Goal: Task Accomplishment & Management: Manage account settings

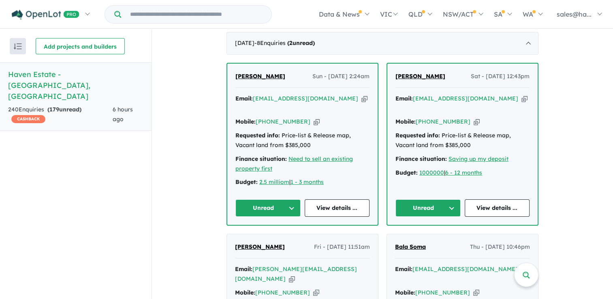
scroll to position [324, 0]
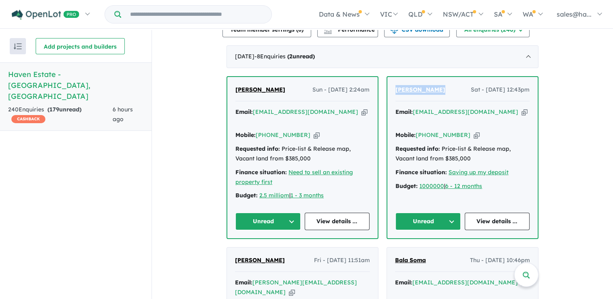
drag, startPoint x: 441, startPoint y: 83, endPoint x: 390, endPoint y: 82, distance: 51.0
click at [390, 82] on div "Puneet Jodhka Sat - 13/09/2025, 12:43pm Email: pjodhka90@outlook.com Copied! Mo…" at bounding box center [462, 157] width 150 height 161
drag, startPoint x: 390, startPoint y: 82, endPoint x: 410, endPoint y: 87, distance: 20.0
copy span "[PERSON_NAME]"
click at [473, 131] on icon "button" at bounding box center [476, 135] width 6 height 9
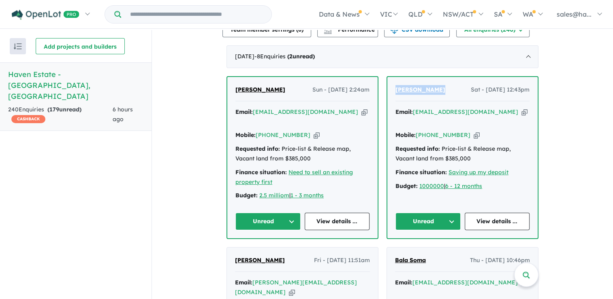
copy span "[PERSON_NAME]"
click at [521, 108] on icon "button" at bounding box center [524, 112] width 6 height 9
copy span "[PERSON_NAME]"
click at [486, 218] on link "View details ..." at bounding box center [496, 221] width 65 height 17
click at [496, 219] on link "View details ..." at bounding box center [496, 221] width 65 height 17
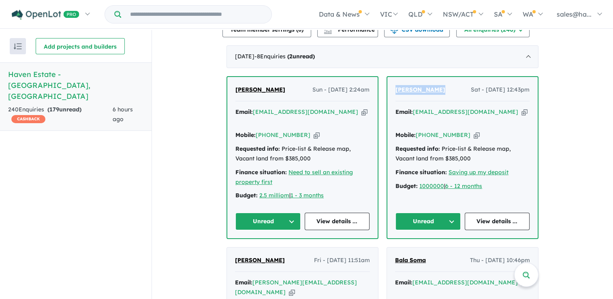
click at [447, 216] on button "Unread" at bounding box center [427, 221] width 65 height 17
click at [428, 252] on button "Assigned" at bounding box center [431, 259] width 70 height 19
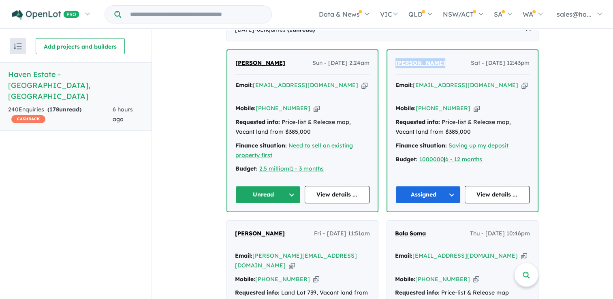
scroll to position [364, 0]
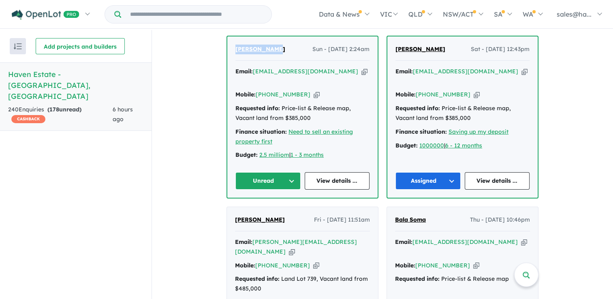
drag, startPoint x: 274, startPoint y: 47, endPoint x: 233, endPoint y: 50, distance: 41.4
click at [235, 50] on div "Sanjay Singh Sun - 14/09/2025, 2:24am" at bounding box center [302, 53] width 134 height 16
copy span "[PERSON_NAME]"
click at [313, 90] on icon "button" at bounding box center [316, 94] width 6 height 9
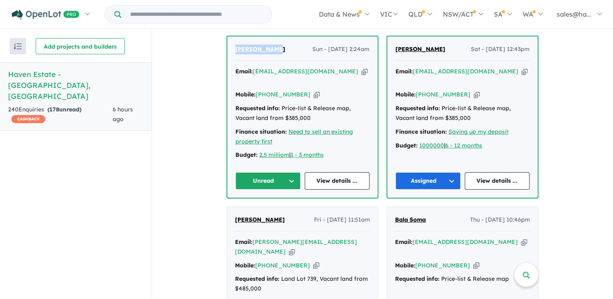
copy span "[PERSON_NAME]"
click at [361, 69] on icon "button" at bounding box center [364, 71] width 6 height 9
copy span "[PERSON_NAME]"
click at [361, 67] on icon "button" at bounding box center [364, 71] width 6 height 9
copy span "[PERSON_NAME]"
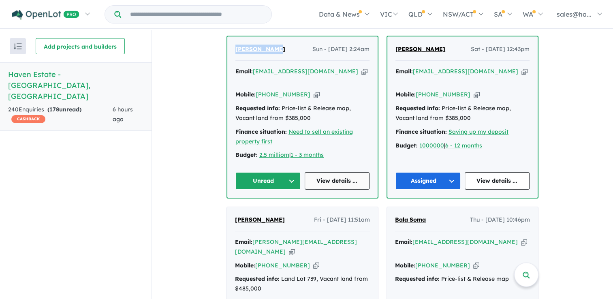
click at [334, 176] on link "View details ..." at bounding box center [336, 180] width 65 height 17
click at [447, 173] on button "Assigned" at bounding box center [427, 180] width 65 height 17
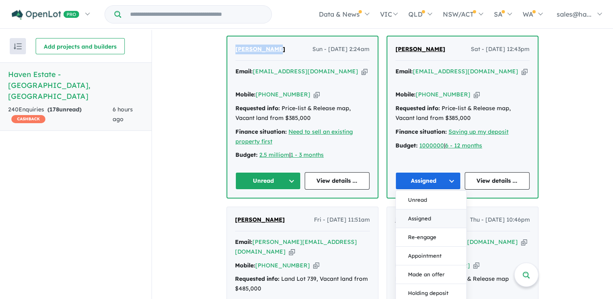
click at [423, 211] on button "Assigned" at bounding box center [431, 218] width 70 height 19
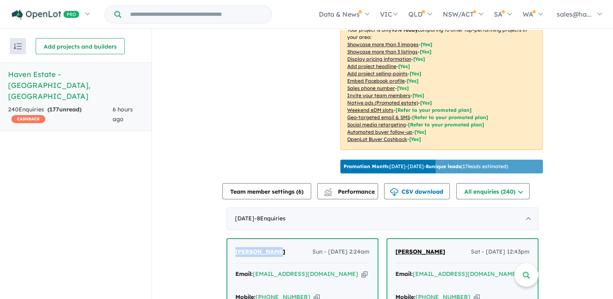
scroll to position [0, 0]
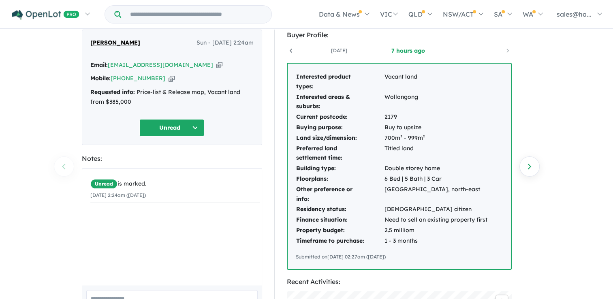
scroll to position [40, 0]
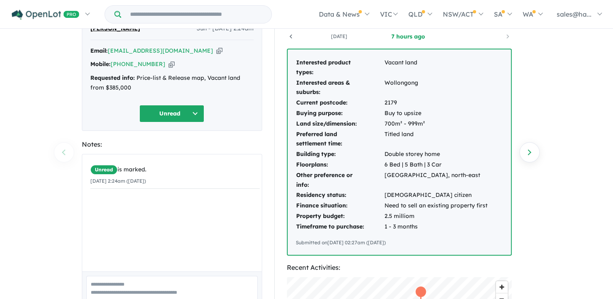
click at [527, 202] on div "Buyer Profile: [DATE] [DATE] [DATE] [DATE] [DATE] [DATE] 7 hours ago Interested…" at bounding box center [402, 277] width 257 height 525
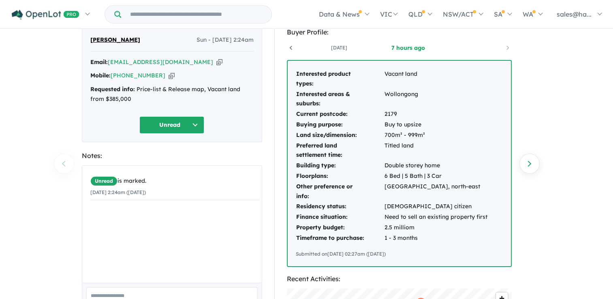
scroll to position [0, 0]
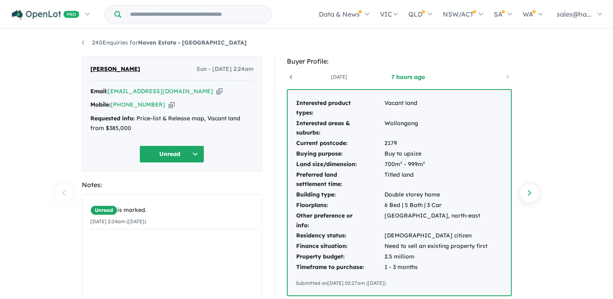
click at [195, 150] on button "Unread" at bounding box center [171, 153] width 65 height 17
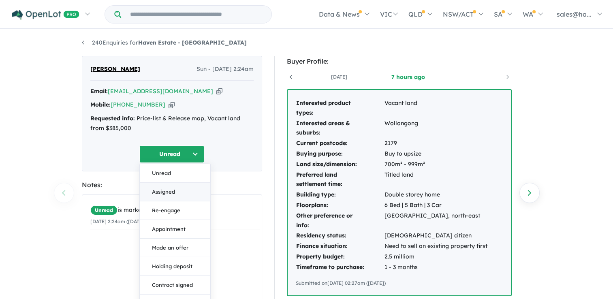
click at [174, 189] on button "Assigned" at bounding box center [175, 192] width 70 height 19
